Goal: Task Accomplishment & Management: Complete application form

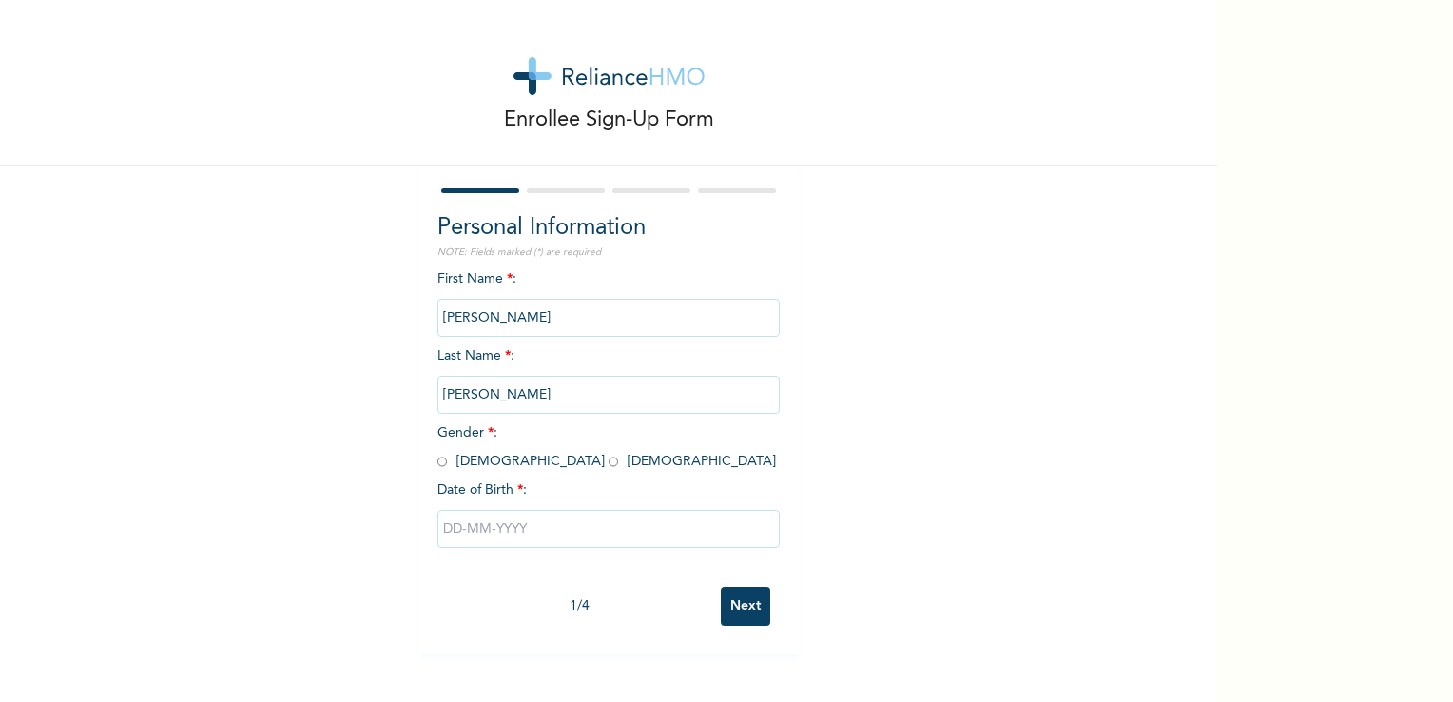
click at [437, 469] on input "radio" at bounding box center [442, 462] width 10 height 18
radio input "true"
click at [464, 534] on input "text" at bounding box center [608, 529] width 342 height 38
select select "7"
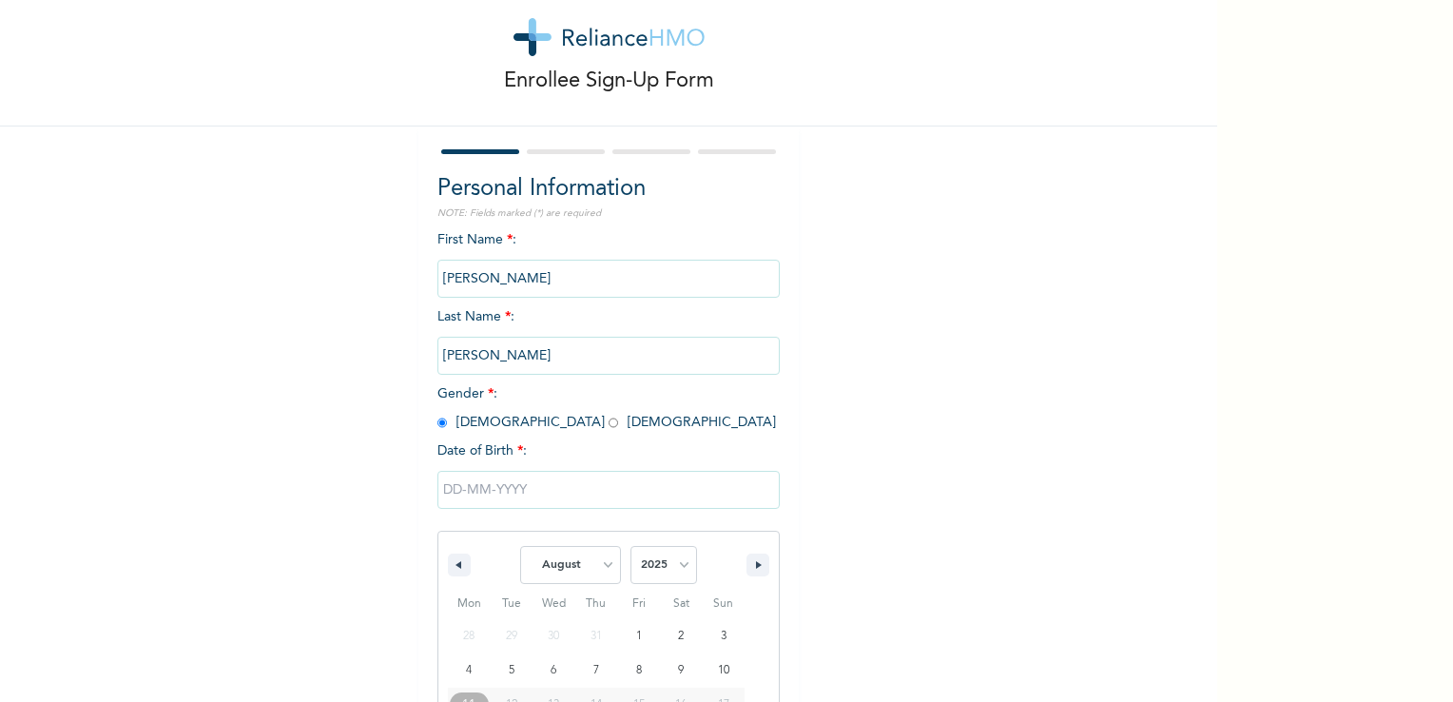
scroll to position [162, 0]
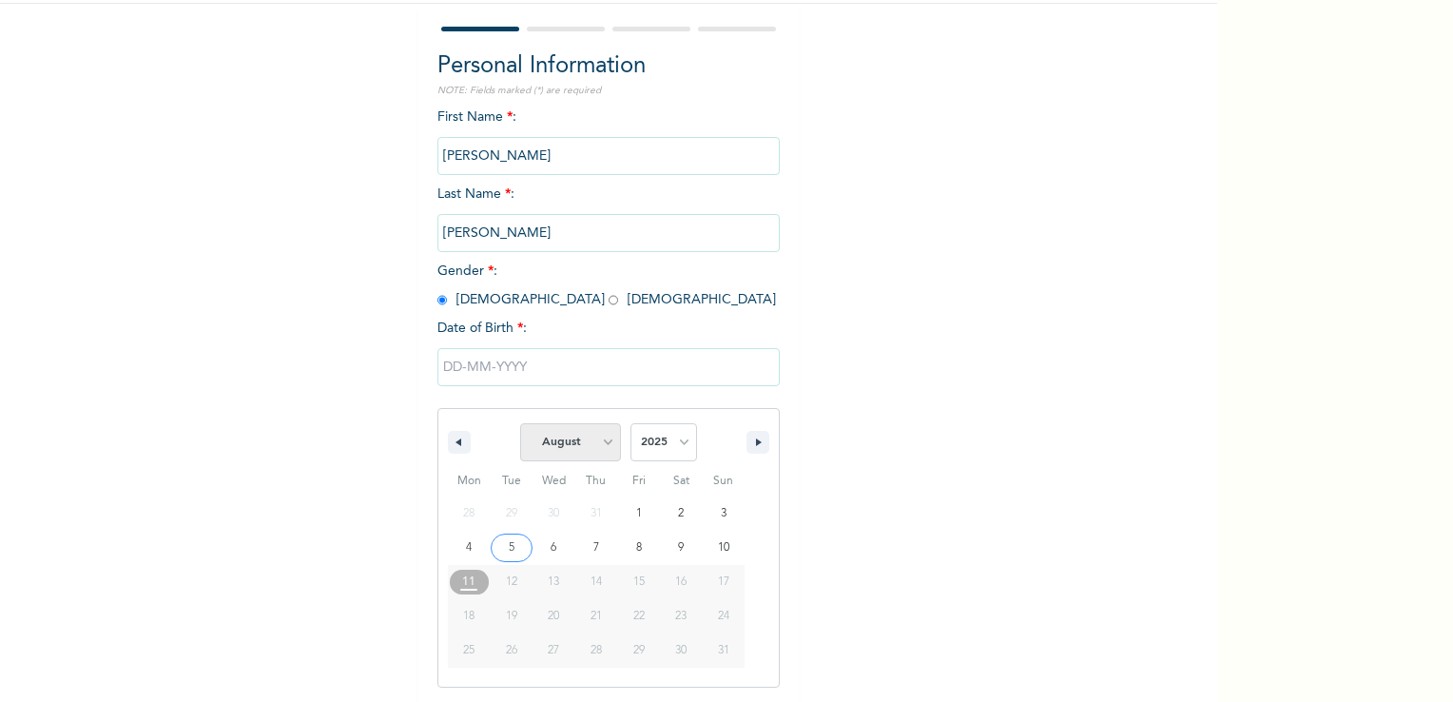
click at [591, 438] on select "January February March April May June July August September October November De…" at bounding box center [570, 442] width 101 height 38
click at [656, 451] on select "2025 2024 2023 2022 2021 2020 2019 2018 2017 2016 2015 2014 2013 2012 2011 2010…" at bounding box center [663, 442] width 67 height 38
select select "1998"
click at [630, 423] on select "2025 2024 2023 2022 2021 2020 2019 2018 2017 2016 2015 2014 2013 2012 2011 2010…" at bounding box center [663, 442] width 67 height 38
click at [587, 446] on select "January February March April May June July August September October November De…" at bounding box center [570, 442] width 101 height 38
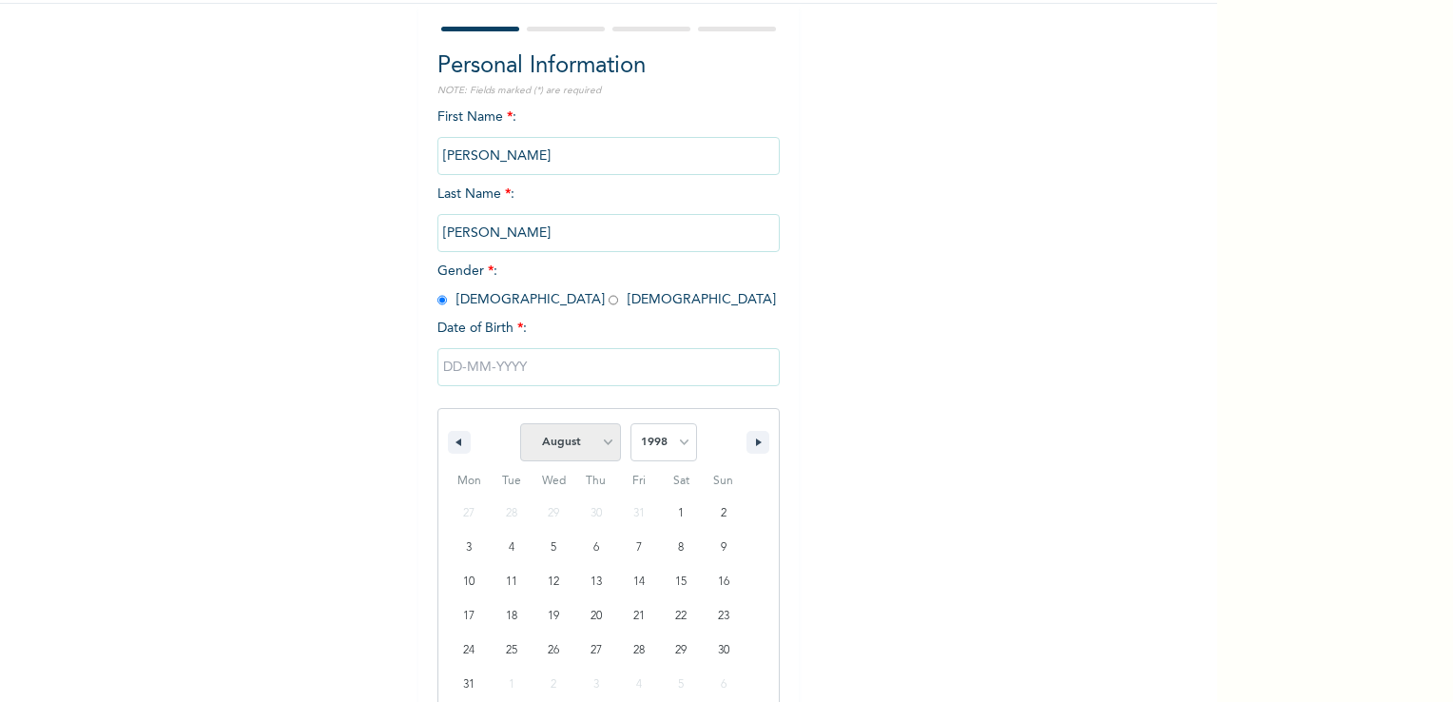
click at [520, 423] on select "January February March April May June July August September October November De…" at bounding box center [570, 442] width 101 height 38
drag, startPoint x: 601, startPoint y: 449, endPoint x: 601, endPoint y: 420, distance: 28.5
click at [601, 447] on select "January February March April May June July August September October November De…" at bounding box center [570, 442] width 101 height 38
select select "9"
click at [520, 423] on select "January February March April May June July August September October November De…" at bounding box center [570, 442] width 101 height 38
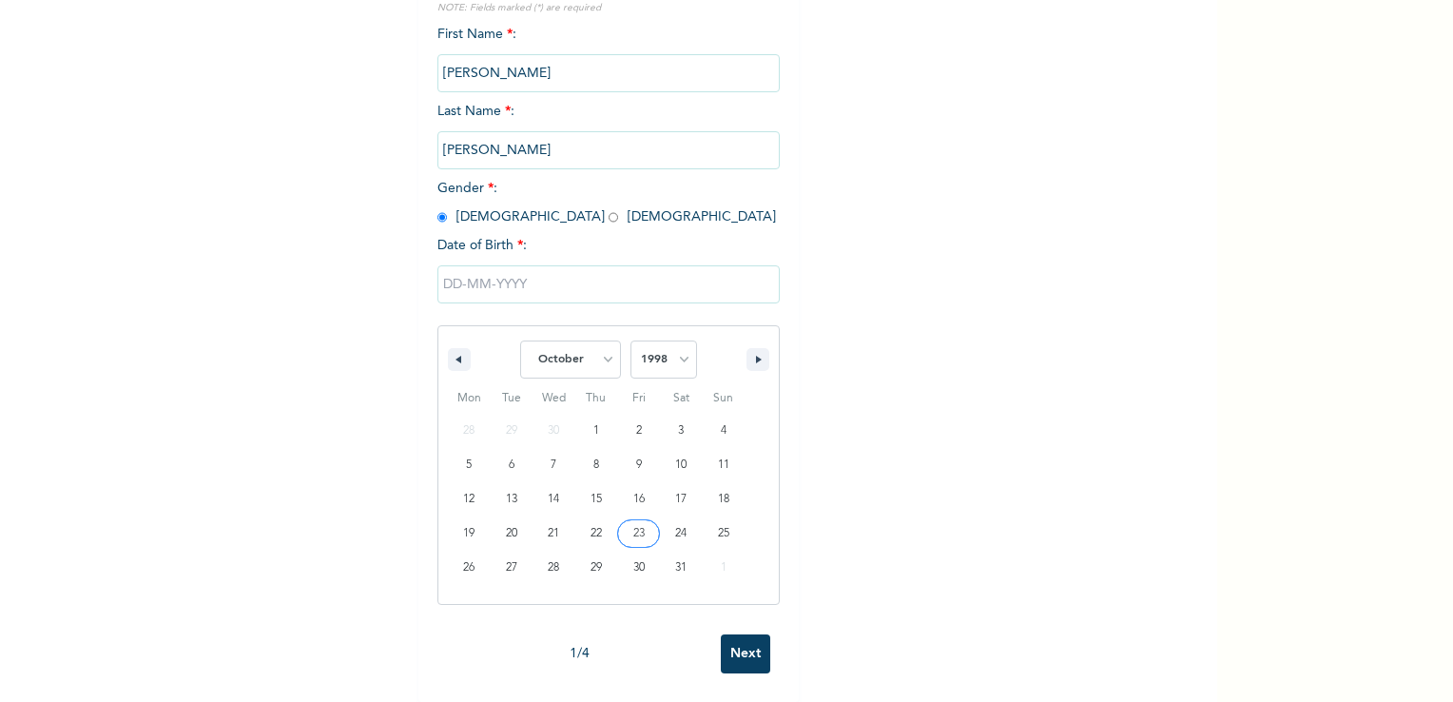
scroll to position [257, 0]
drag, startPoint x: 554, startPoint y: 524, endPoint x: 685, endPoint y: 551, distance: 133.0
type input "[DATE]"
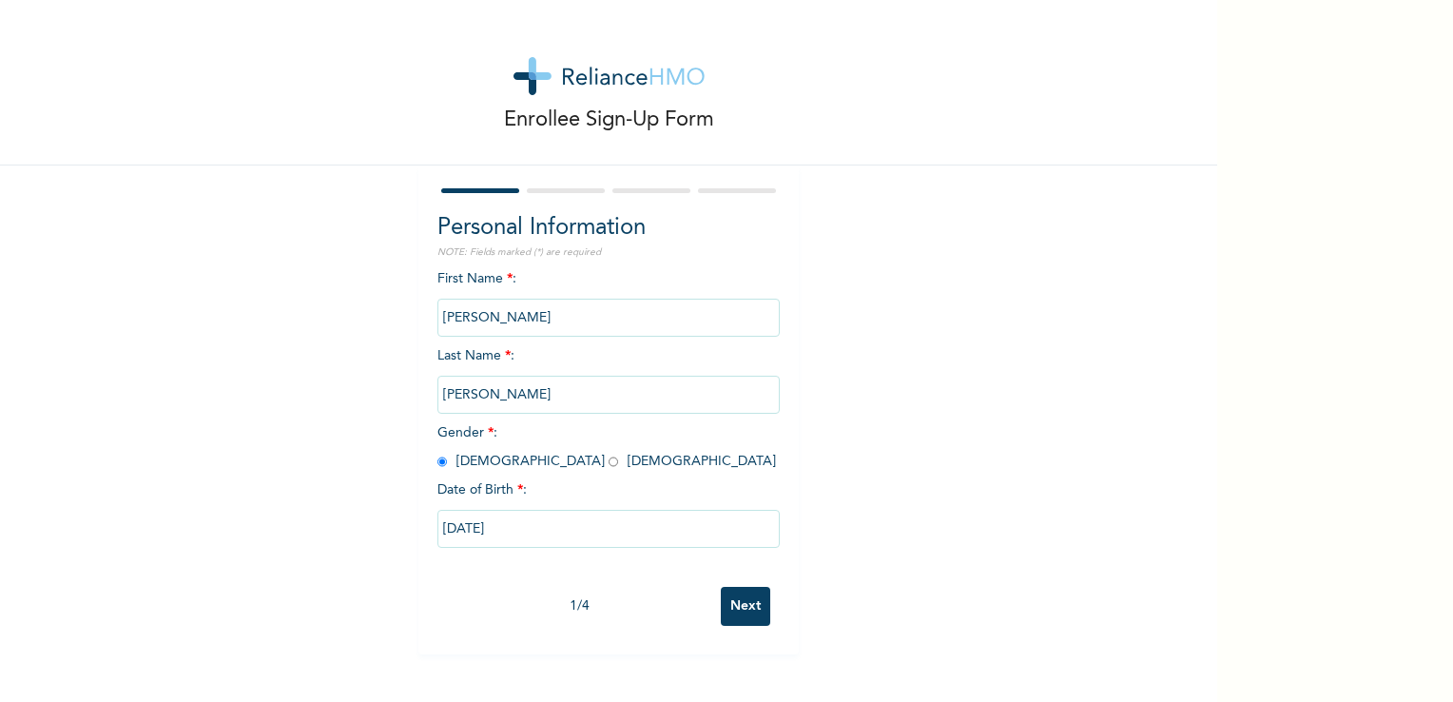
click at [738, 600] on input "Next" at bounding box center [745, 606] width 49 height 39
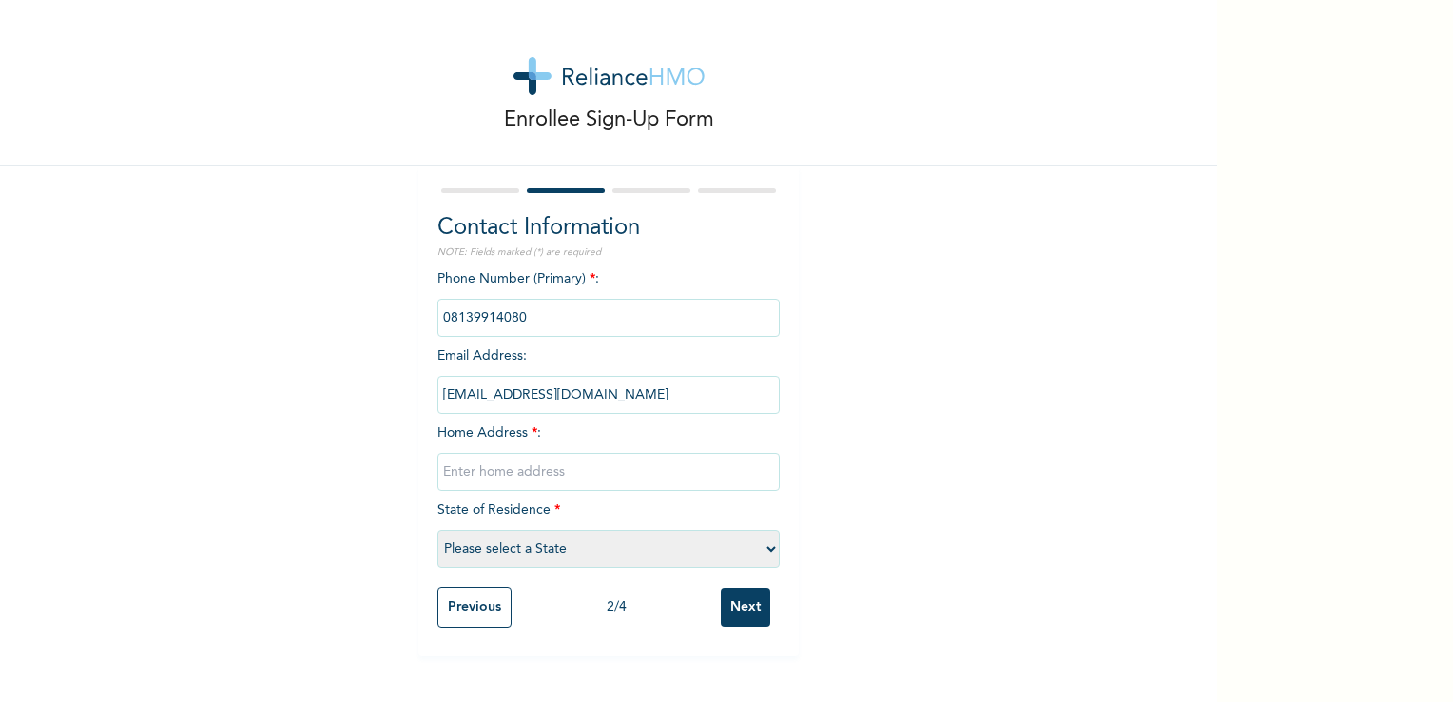
click at [498, 470] on input "text" at bounding box center [608, 472] width 342 height 38
type input "Adonkasa Phase 1"
select select "26"
click at [526, 542] on select "Please select a State [PERSON_NAME] (FCT) [PERSON_NAME] Ibom [GEOGRAPHIC_DATA] …" at bounding box center [608, 549] width 342 height 38
click at [528, 547] on select "Please select a State [PERSON_NAME] (FCT) [PERSON_NAME] Ibom [GEOGRAPHIC_DATA] …" at bounding box center [608, 549] width 342 height 38
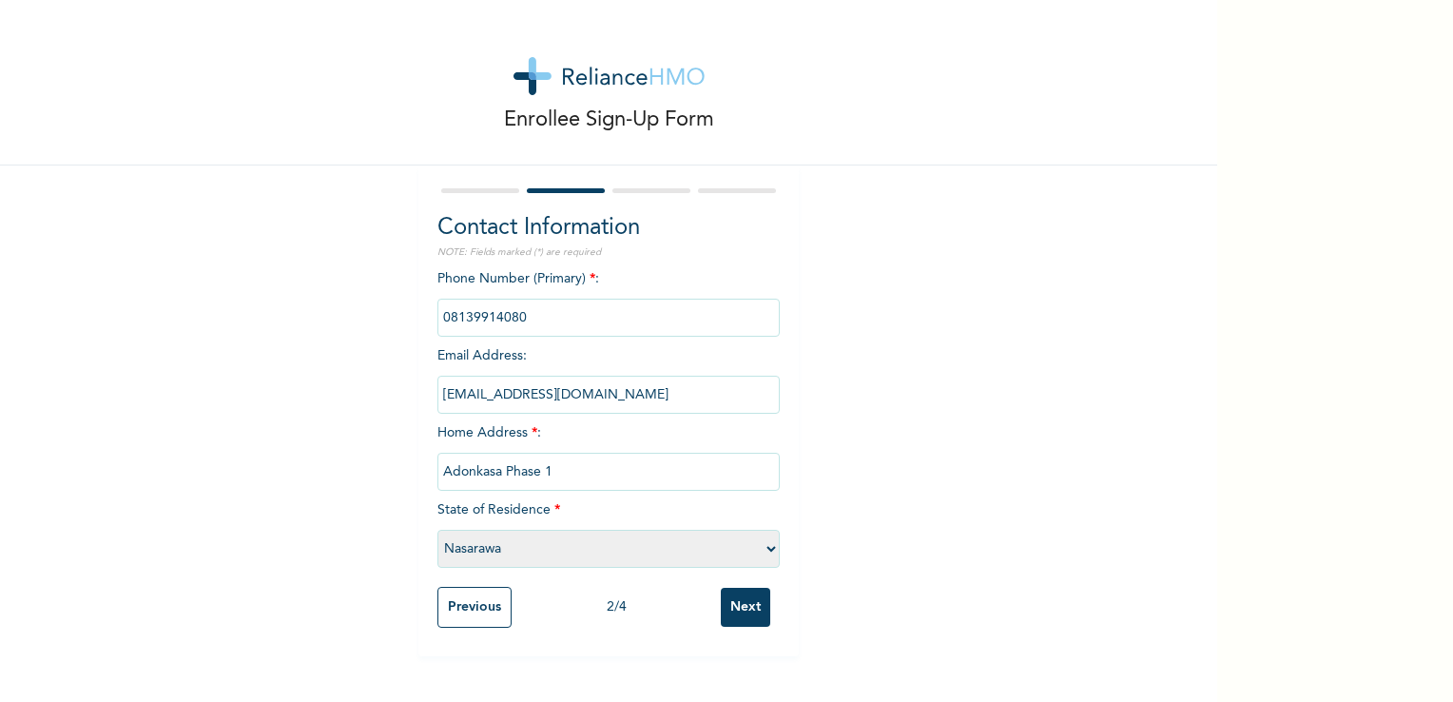
click at [572, 477] on input "Adonkasa Phase 1" at bounding box center [608, 472] width 342 height 38
click at [804, 443] on div "Enrollee Sign-Up Form Contact Information NOTE: Fields marked (*) are required …" at bounding box center [608, 328] width 1217 height 656
click at [728, 606] on input "Next" at bounding box center [745, 607] width 49 height 39
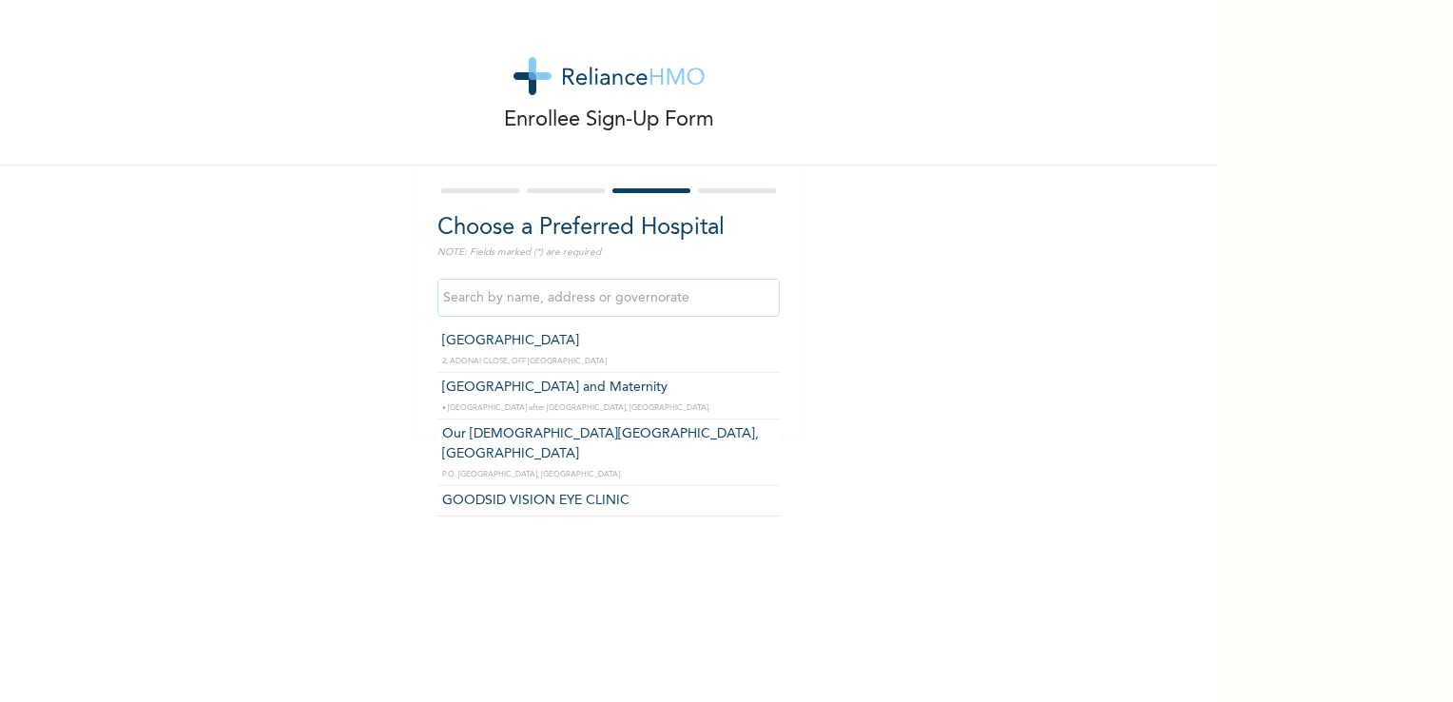
click at [500, 304] on input "text" at bounding box center [608, 298] width 342 height 38
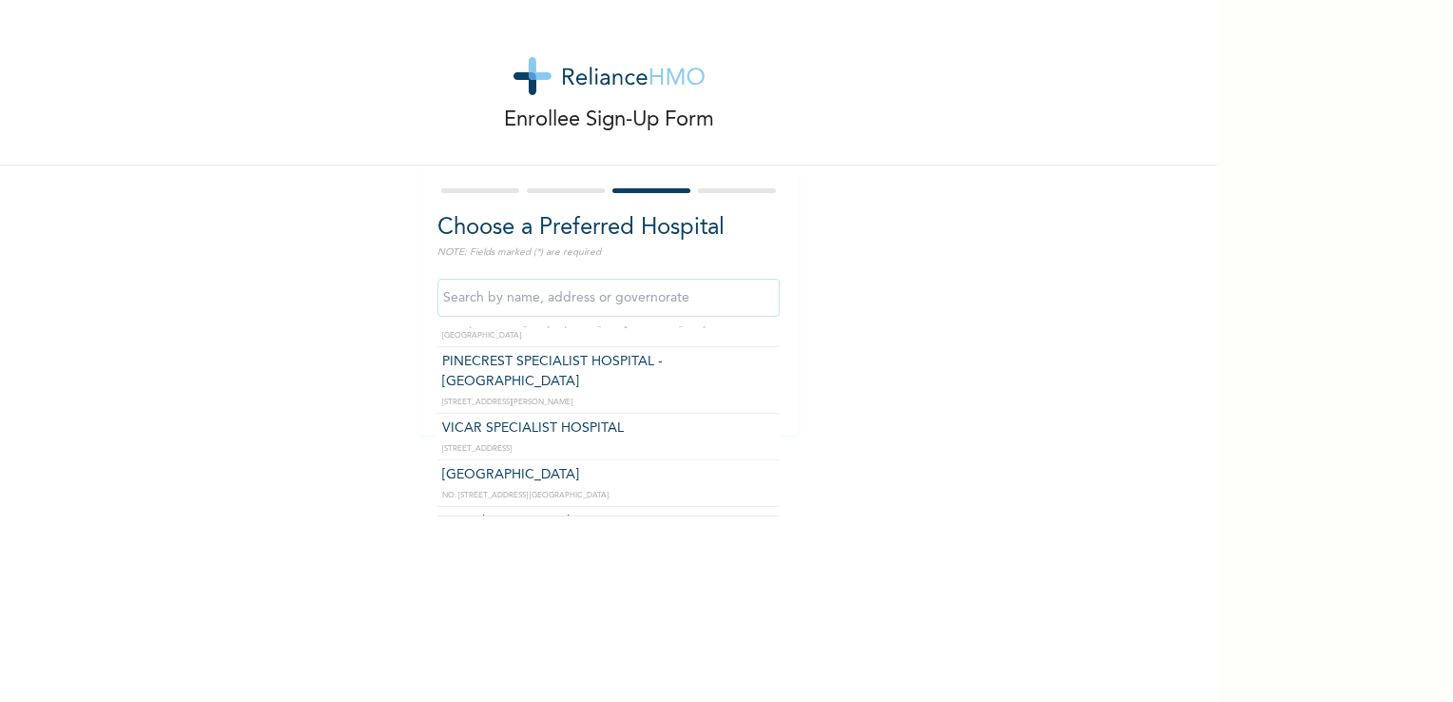
scroll to position [190, 0]
type input "VICAR SPECIALIST HOSPITAL"
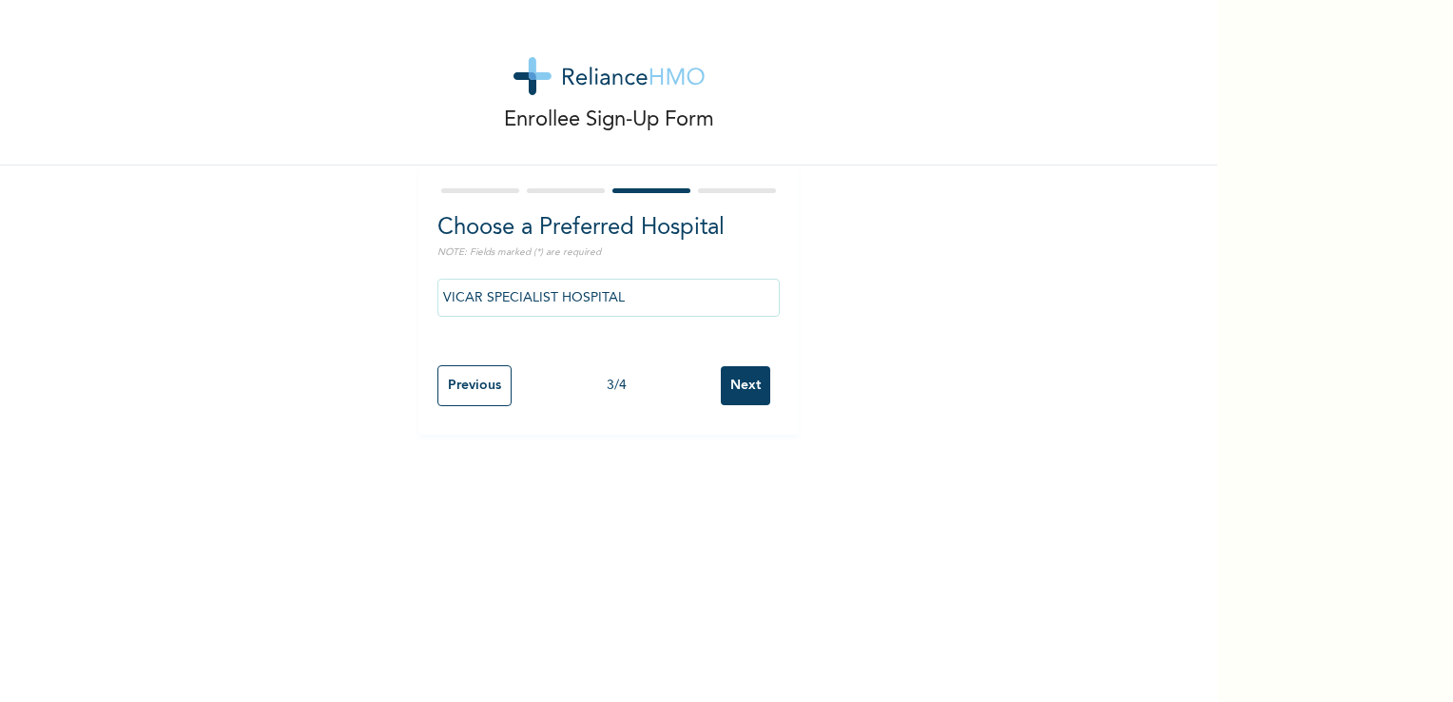
click at [734, 388] on input "Next" at bounding box center [745, 385] width 49 height 39
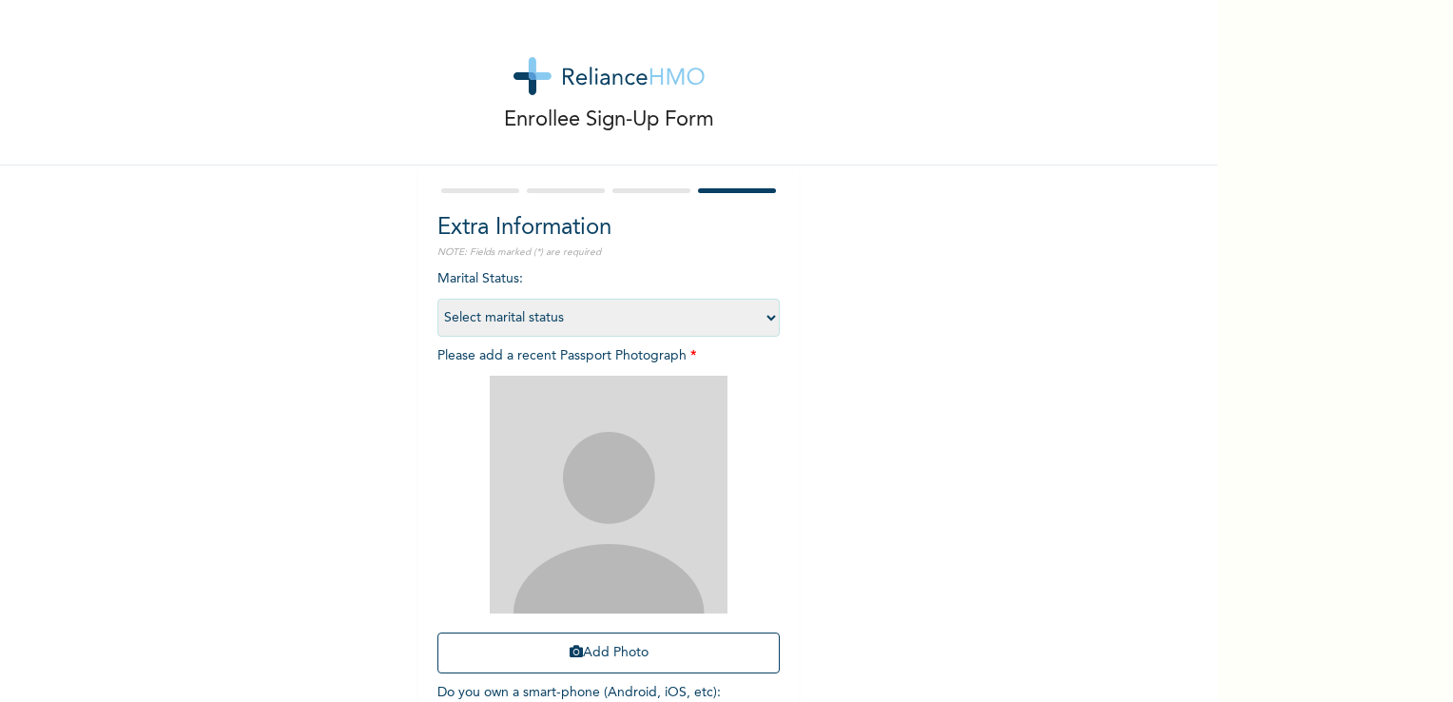
click at [582, 317] on select "Select marital status [DEMOGRAPHIC_DATA] Married [DEMOGRAPHIC_DATA] Widow/[DEMO…" at bounding box center [608, 318] width 342 height 38
select select "1"
click at [437, 299] on select "Select marital status [DEMOGRAPHIC_DATA] Married [DEMOGRAPHIC_DATA] Widow/[DEMO…" at bounding box center [608, 318] width 342 height 38
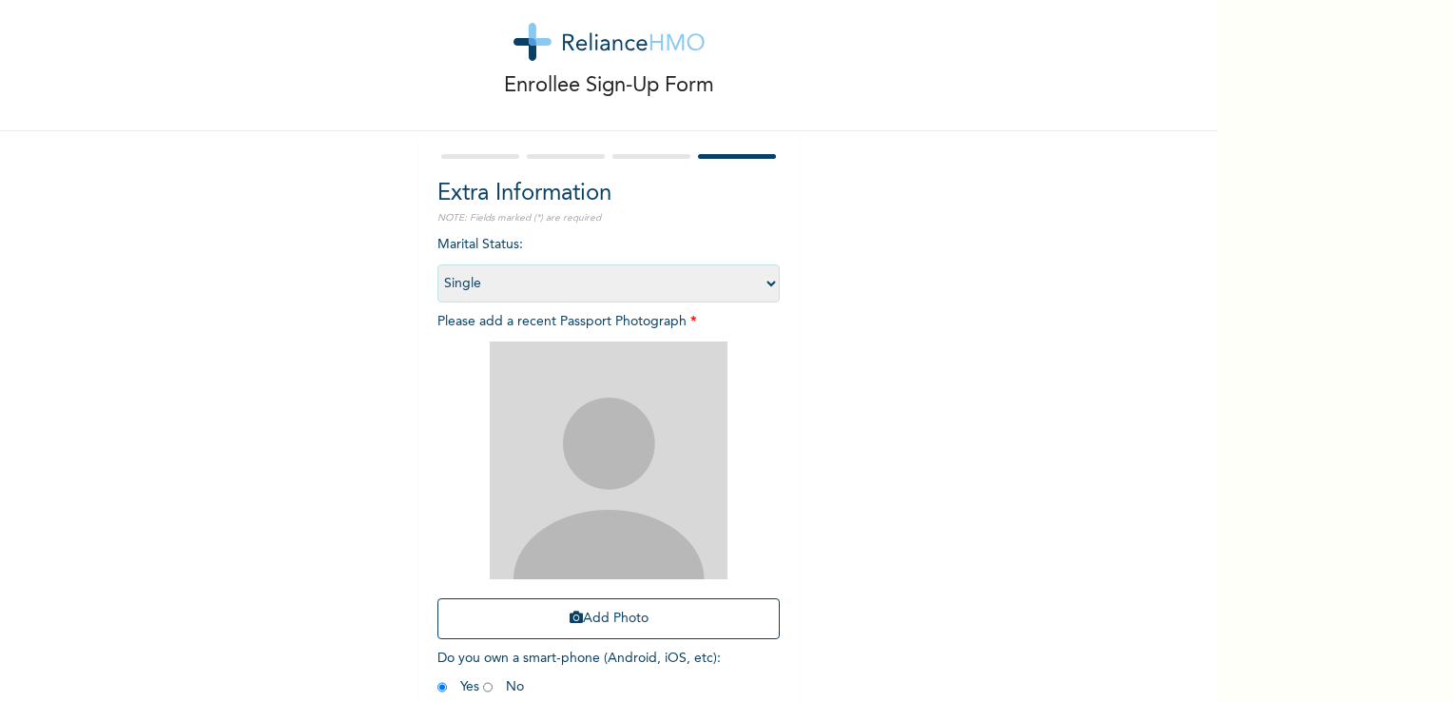
scroll to position [129, 0]
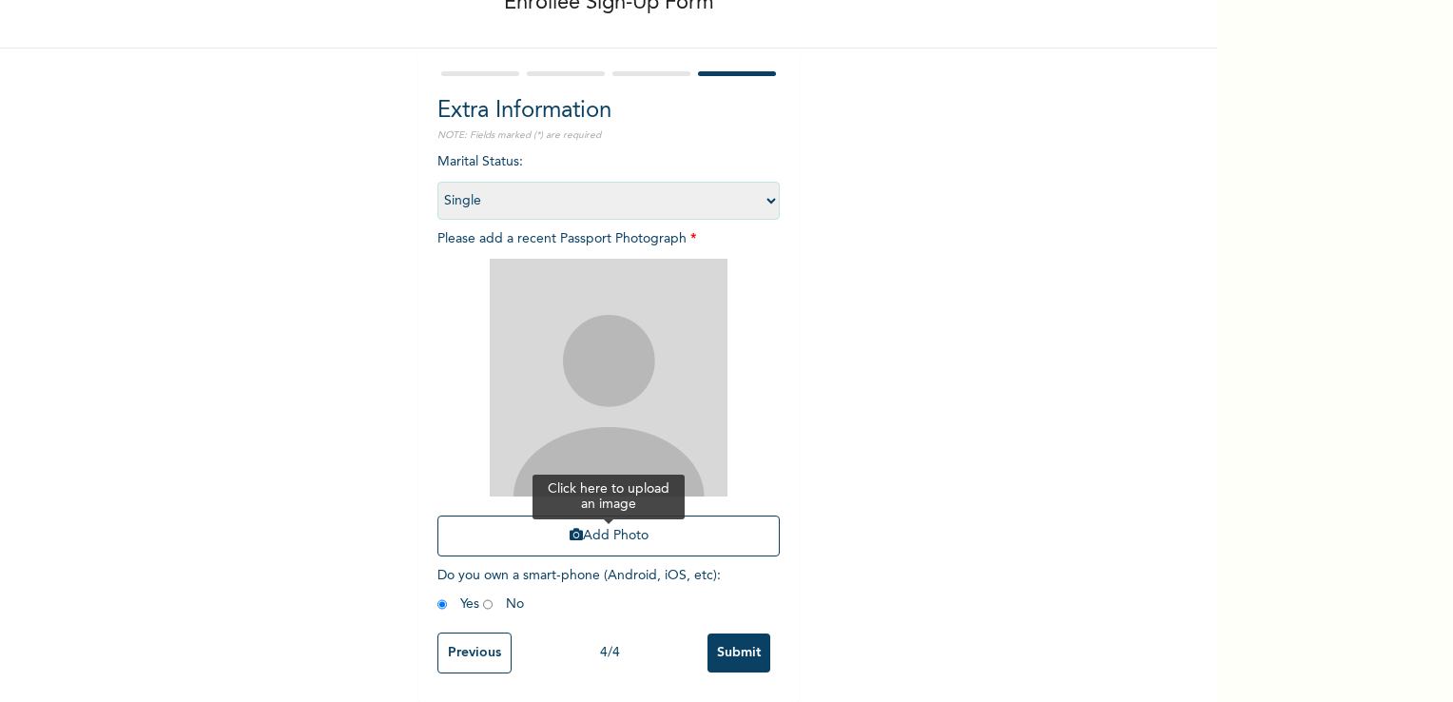
click at [593, 527] on button "Add Photo" at bounding box center [608, 535] width 342 height 41
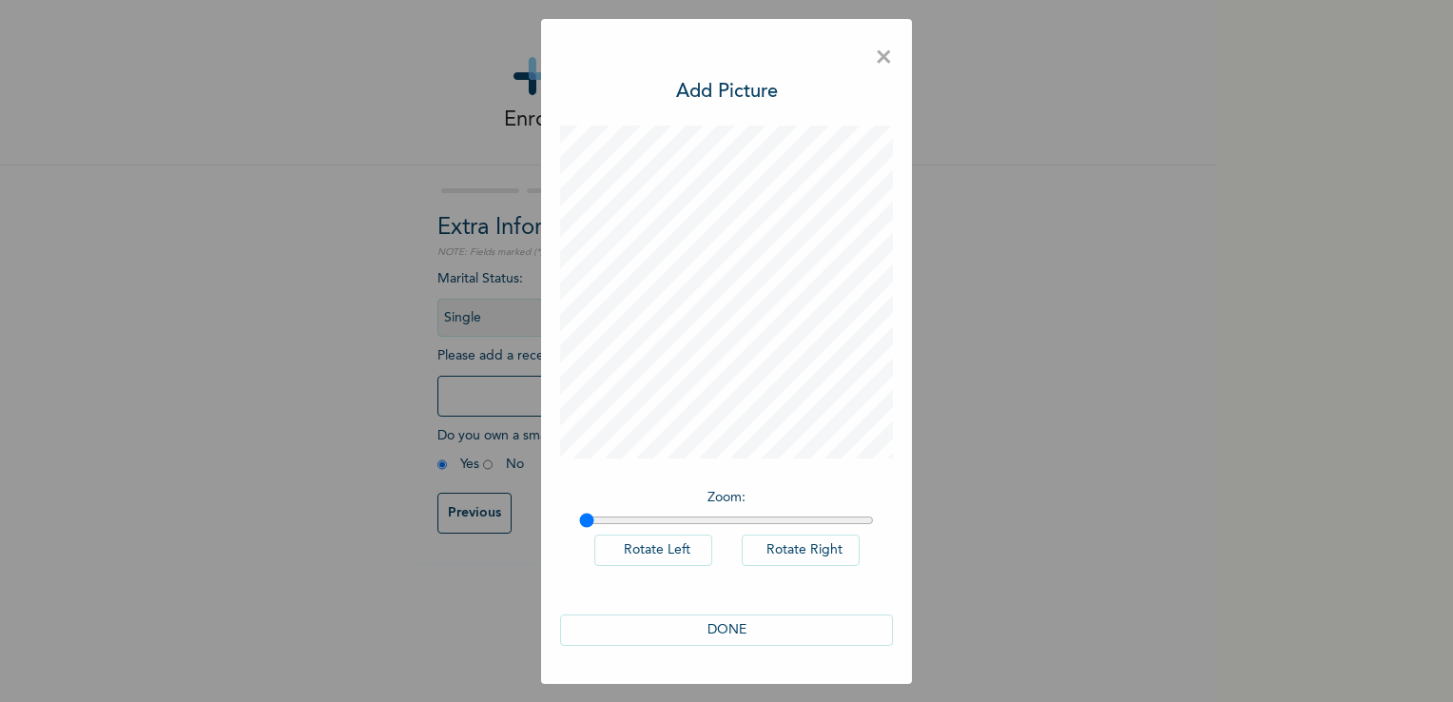
click at [734, 626] on button "DONE" at bounding box center [726, 629] width 333 height 31
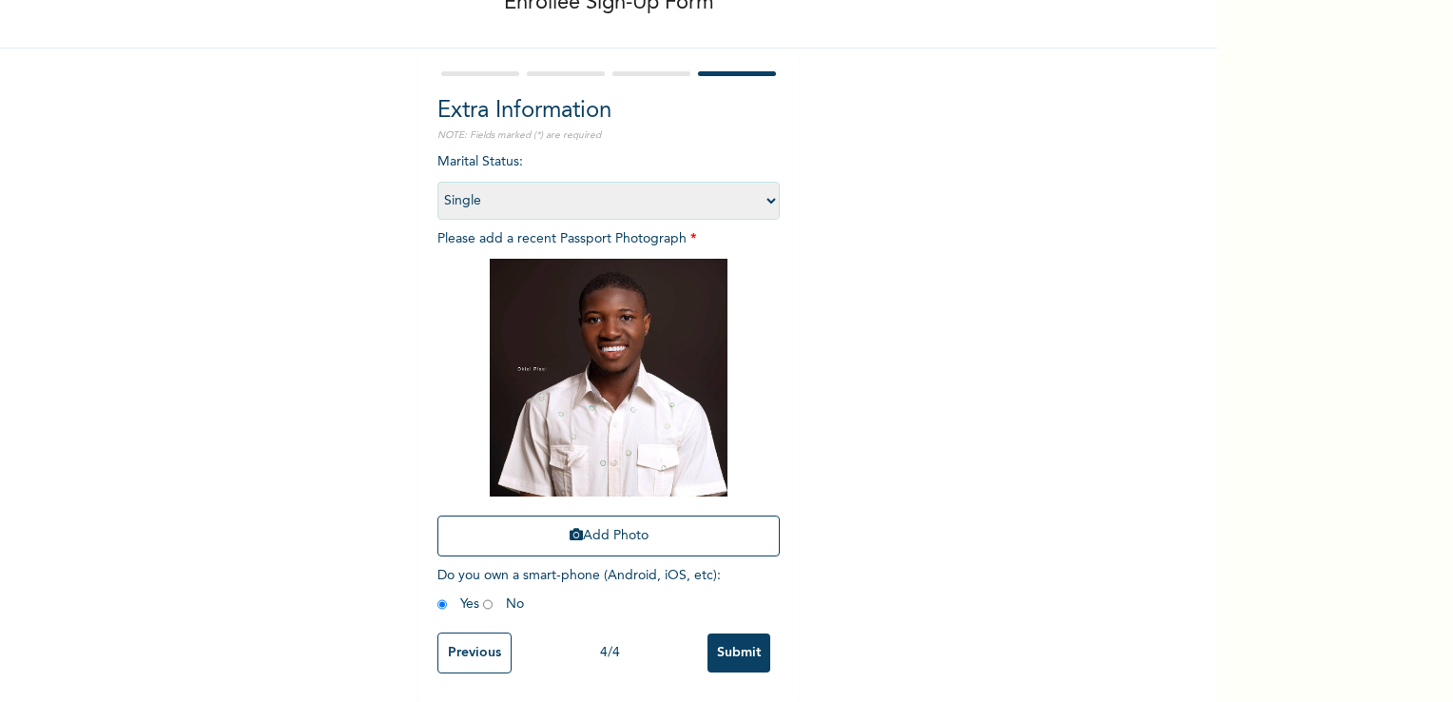
scroll to position [129, 0]
click at [733, 636] on input "Submit" at bounding box center [739, 652] width 63 height 39
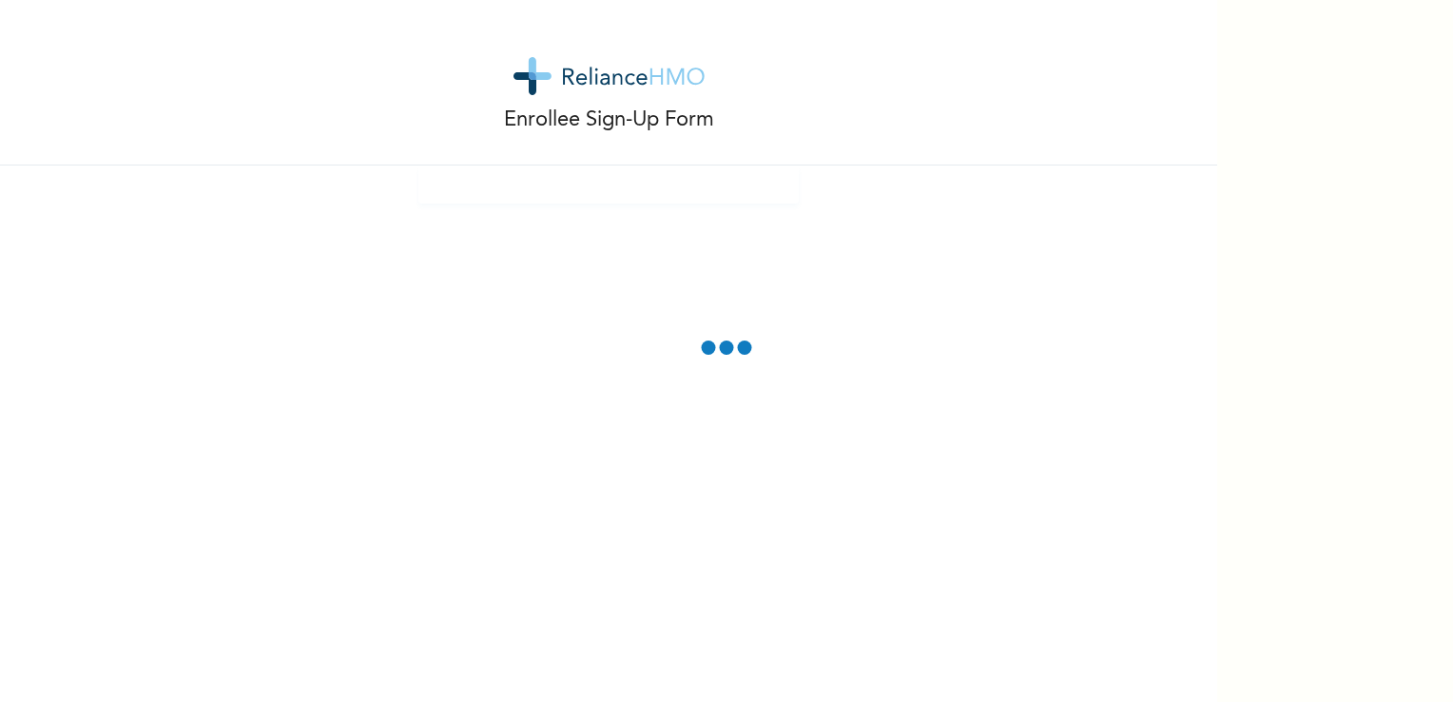
scroll to position [0, 0]
